Goal: Transaction & Acquisition: Purchase product/service

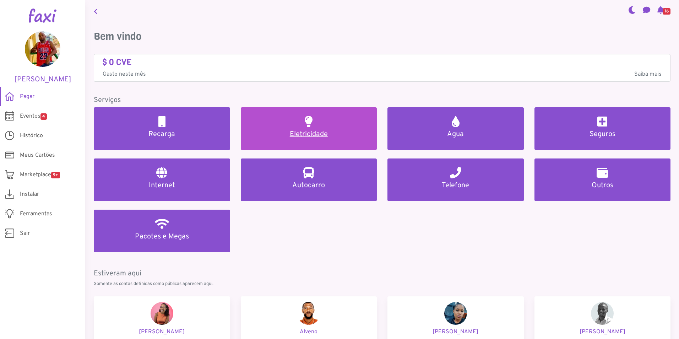
click at [310, 134] on h5 "Eletricidade" at bounding box center [308, 134] width 119 height 9
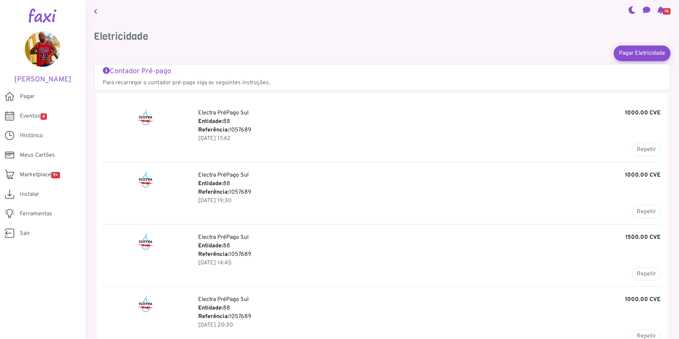
click at [207, 133] on b "Referência:" at bounding box center [213, 129] width 31 height 7
click at [640, 149] on button "Repetir" at bounding box center [646, 149] width 28 height 13
type input "*******"
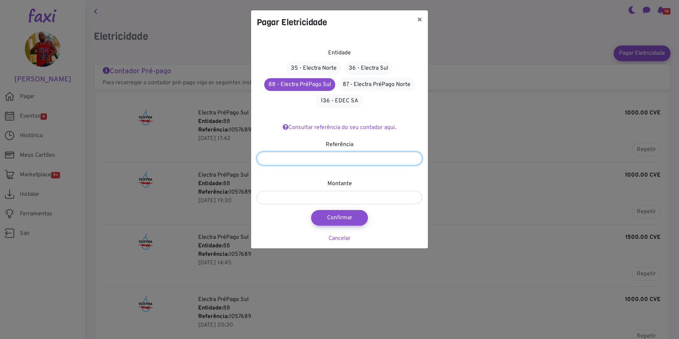
click at [274, 159] on input "*******" at bounding box center [339, 158] width 165 height 13
click at [316, 86] on link "88 - Electra PréPago Sul" at bounding box center [299, 84] width 71 height 13
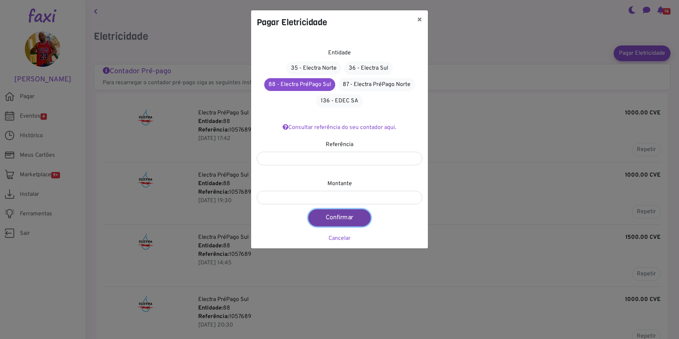
click at [340, 220] on button "Confirmar" at bounding box center [339, 217] width 62 height 17
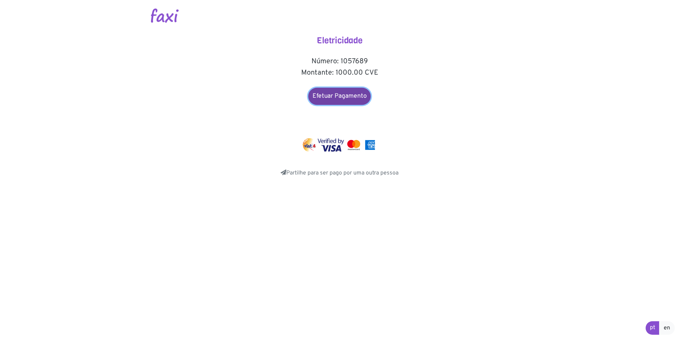
click at [340, 98] on link "Efetuar Pagamento" at bounding box center [339, 96] width 62 height 17
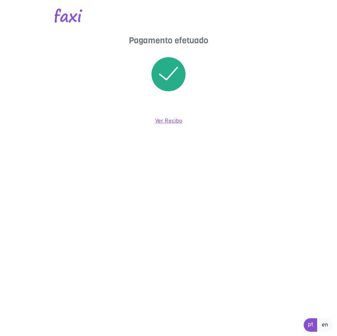
click at [166, 121] on link "Ver Recibo" at bounding box center [168, 121] width 27 height 7
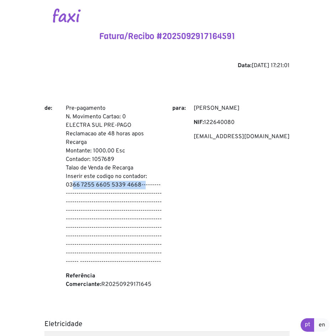
drag, startPoint x: 66, startPoint y: 185, endPoint x: 139, endPoint y: 182, distance: 72.8
click at [139, 182] on p "Pre-pagamento N. Movimento Cartao: 0 ELECTRA SUL PRE-PAGO Reclamacao ate 48 hor…" at bounding box center [114, 185] width 96 height 162
drag, startPoint x: 139, startPoint y: 182, endPoint x: 131, endPoint y: 184, distance: 8.2
copy p "0366 7255 6605 5339 4668"
